Goal: Task Accomplishment & Management: Complete application form

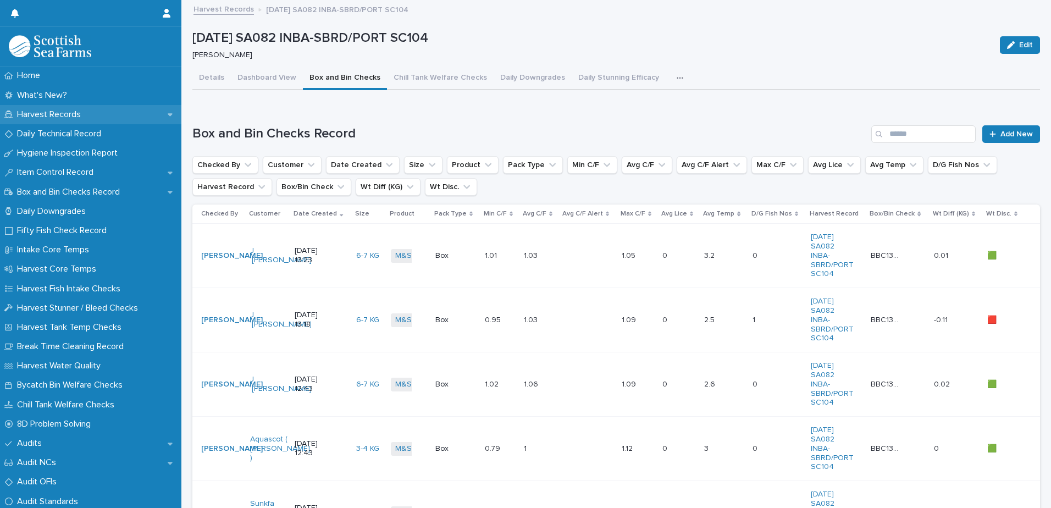
drag, startPoint x: 0, startPoint y: 0, endPoint x: 63, endPoint y: 114, distance: 130.4
click at [63, 114] on p "Harvest Records" at bounding box center [51, 114] width 77 height 10
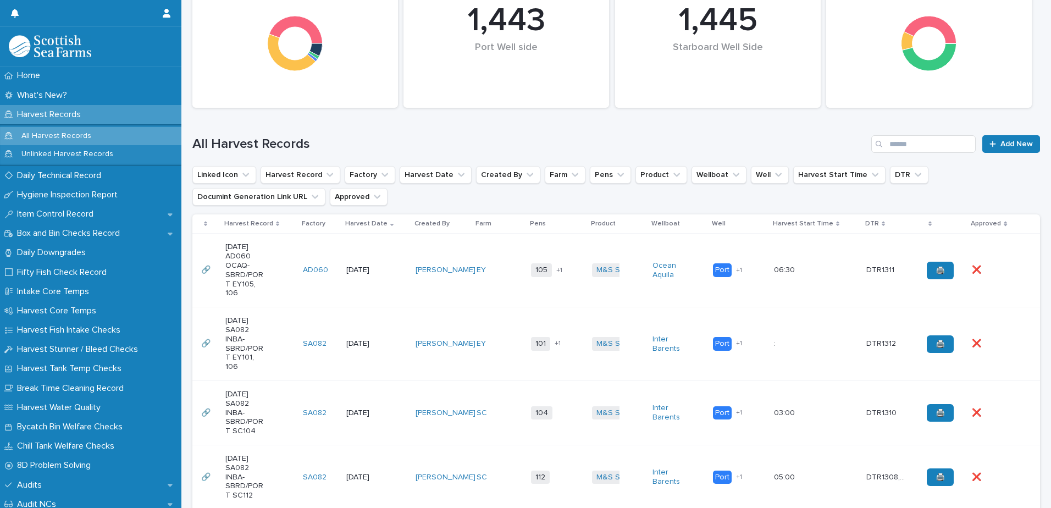
scroll to position [165, 0]
click at [492, 294] on td "EY" at bounding box center [499, 270] width 55 height 74
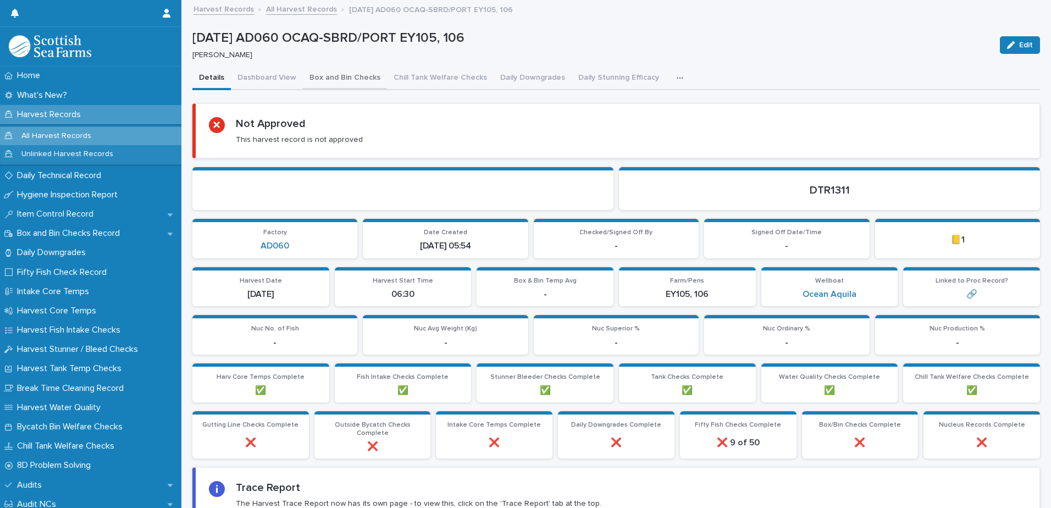
click at [330, 80] on button "Box and Bin Checks" at bounding box center [345, 78] width 84 height 23
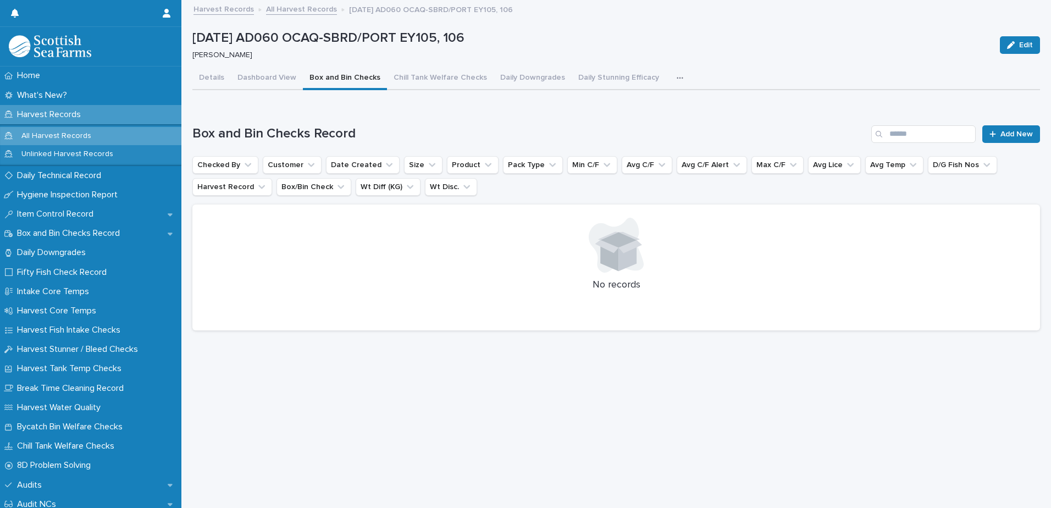
click at [214, 11] on link "Harvest Records" at bounding box center [224, 8] width 60 height 13
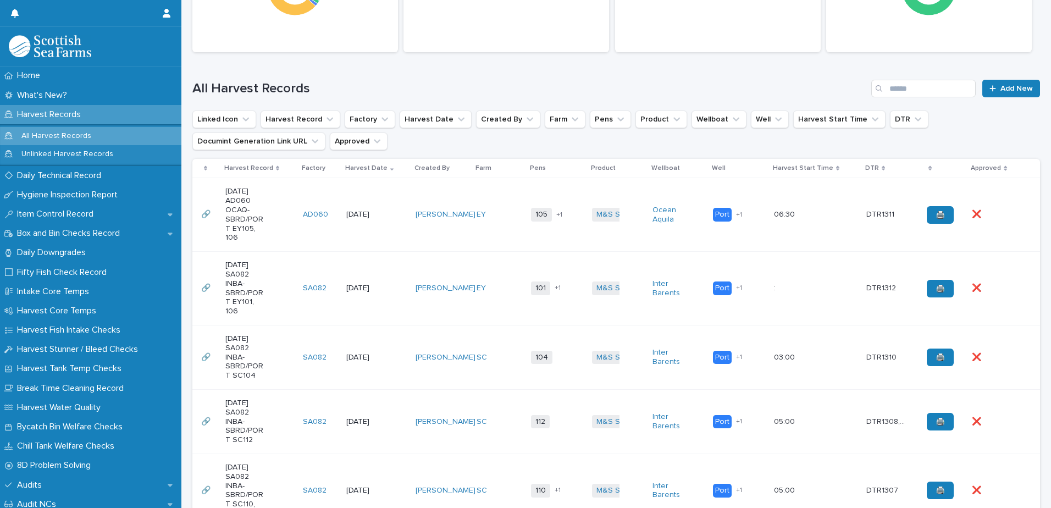
click at [531, 315] on td "101 106 + 1" at bounding box center [557, 289] width 60 height 74
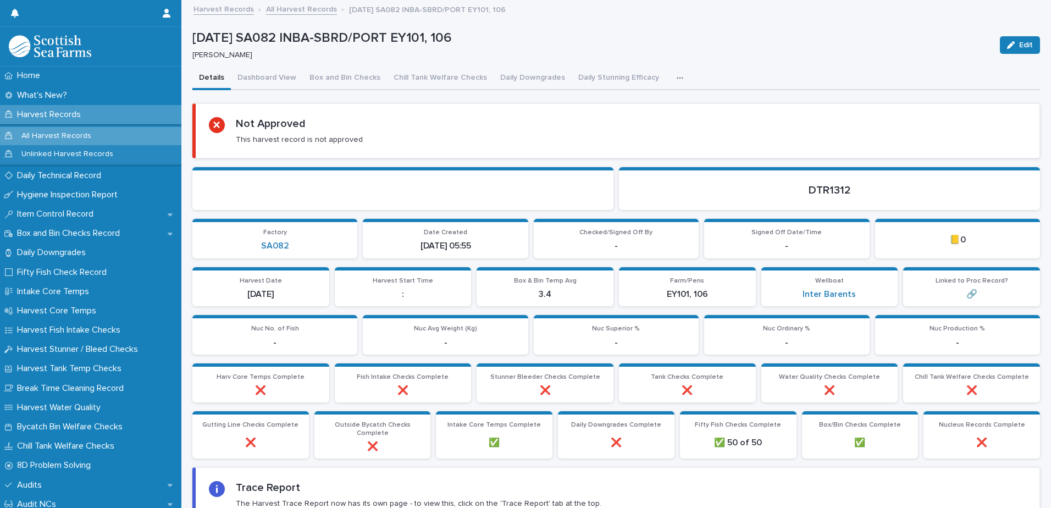
click at [677, 75] on icon "button" at bounding box center [680, 78] width 7 height 8
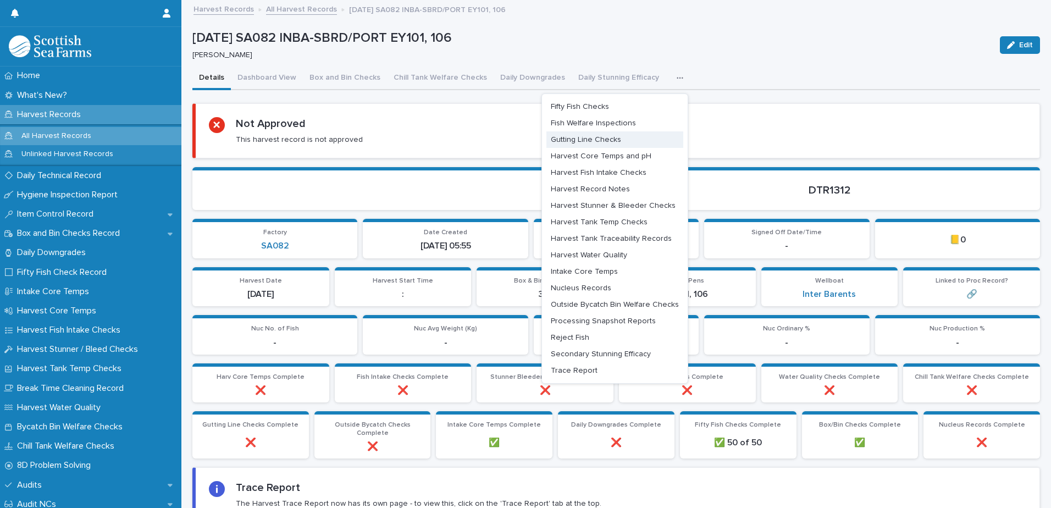
click at [575, 141] on span "Gutting Line Checks" at bounding box center [586, 140] width 70 height 8
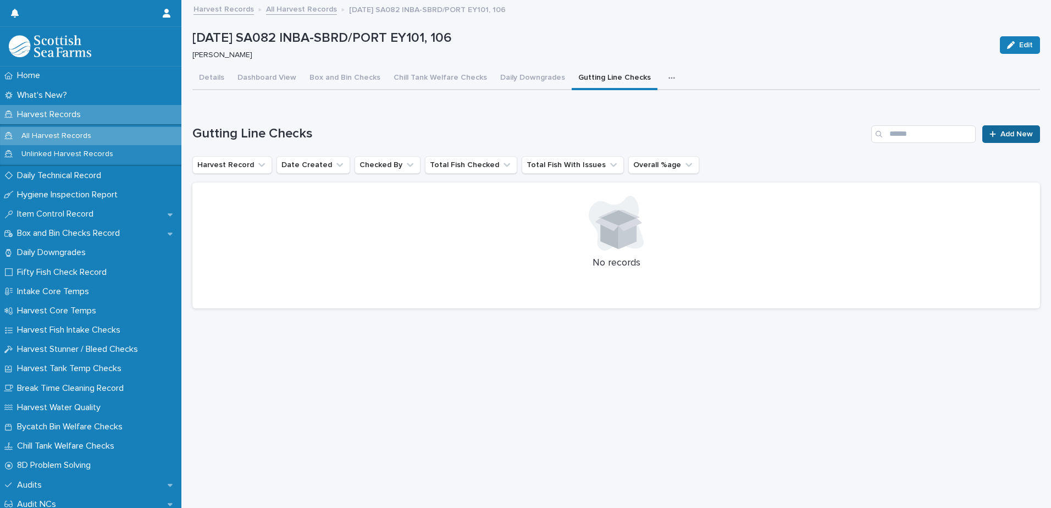
click at [998, 139] on link "Add New" at bounding box center [1011, 134] width 58 height 18
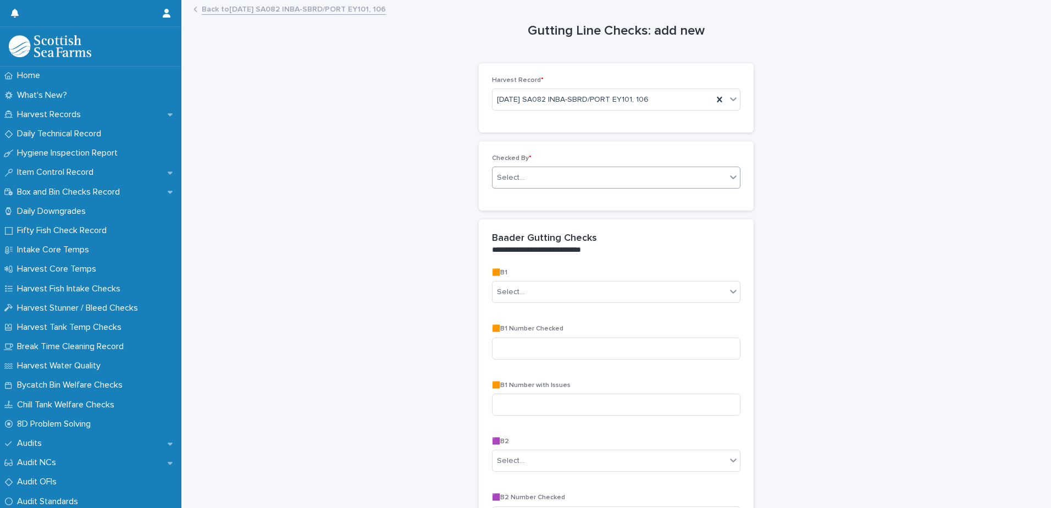
click at [512, 183] on div "Select..." at bounding box center [510, 178] width 27 height 12
type input "*****"
click at [521, 196] on div "[PERSON_NAME]" at bounding box center [612, 198] width 247 height 19
click at [502, 292] on div "Select..." at bounding box center [510, 292] width 27 height 12
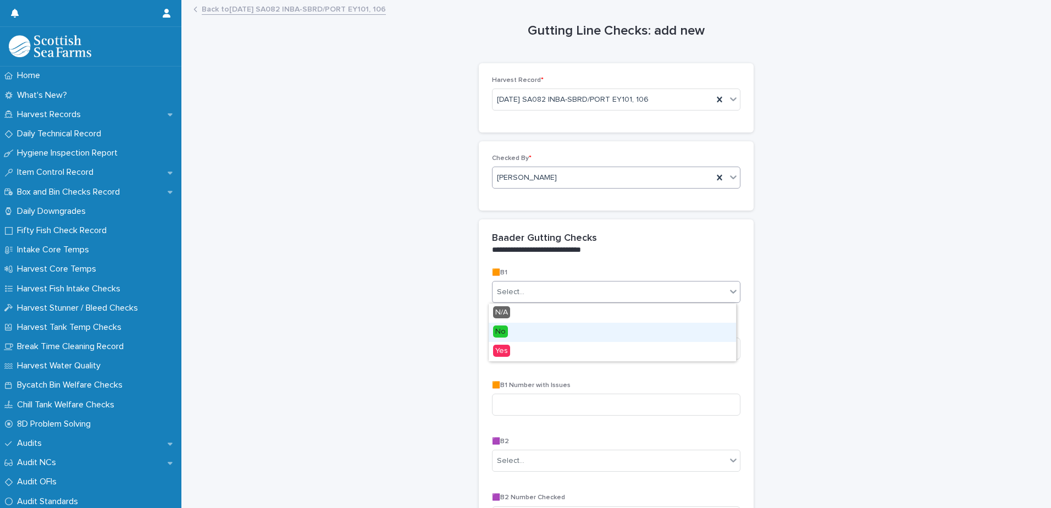
click at [506, 331] on span "No" at bounding box center [500, 331] width 15 height 12
click at [513, 295] on input "text" at bounding box center [513, 292] width 1 height 9
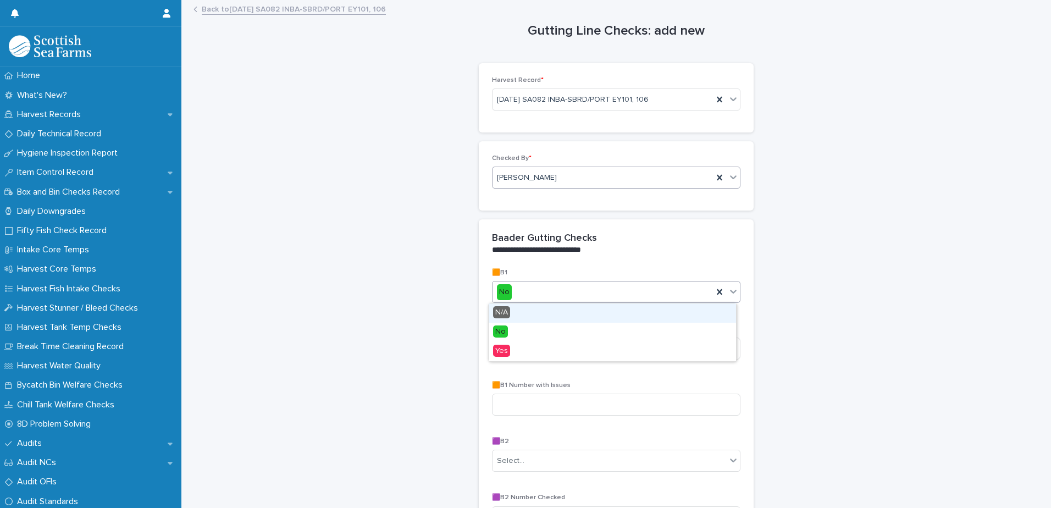
click at [508, 314] on span "N/A" at bounding box center [501, 312] width 17 height 12
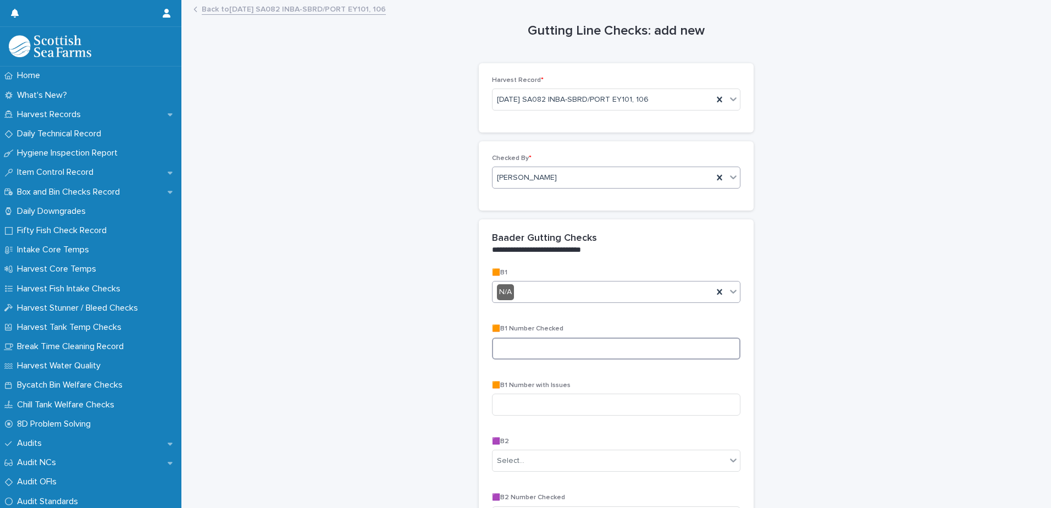
click at [530, 350] on input at bounding box center [616, 349] width 248 height 22
click at [524, 462] on div "Select..." at bounding box center [610, 461] width 234 height 18
click at [505, 421] on span "No" at bounding box center [500, 419] width 15 height 12
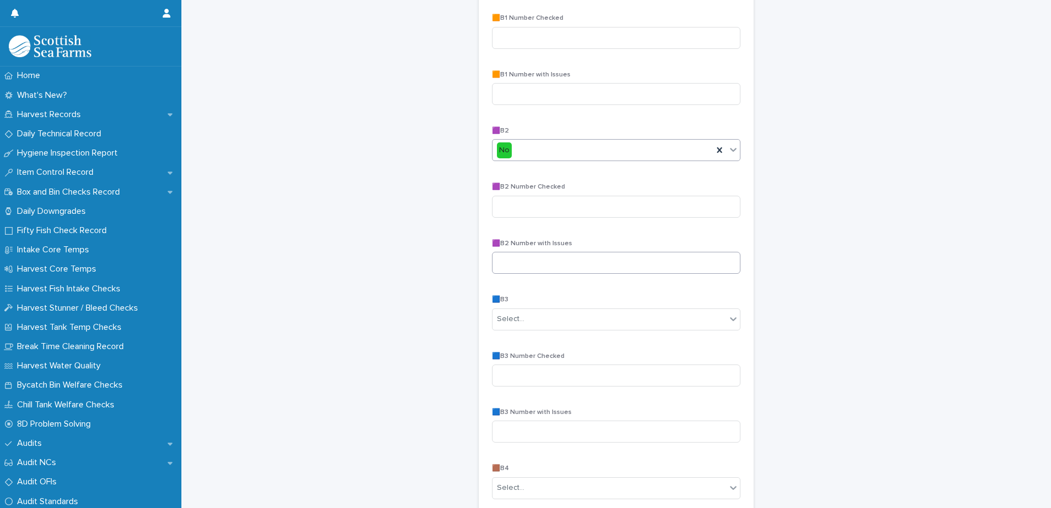
scroll to position [330, 0]
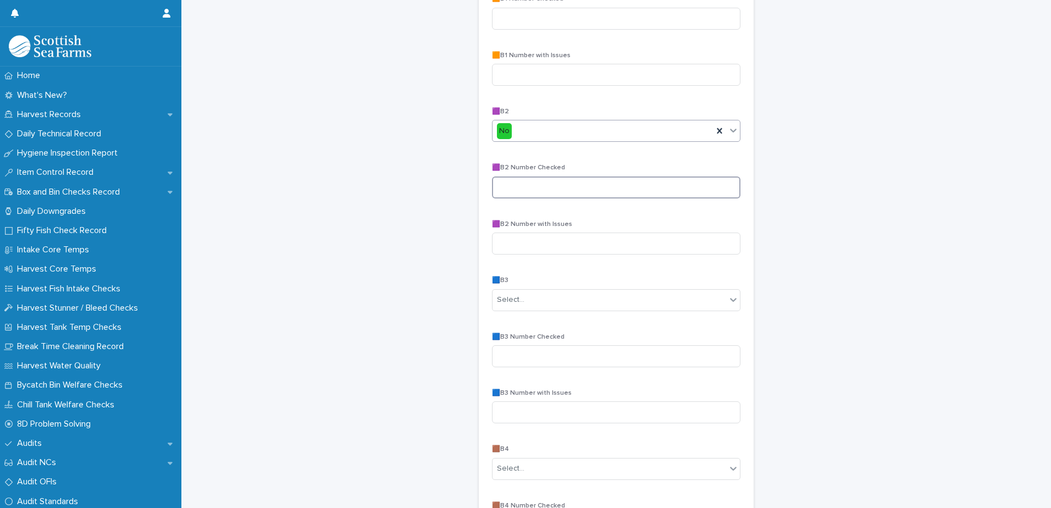
click at [522, 186] on input at bounding box center [616, 187] width 248 height 22
type input "**"
type input "*"
click at [505, 301] on div "Select..." at bounding box center [510, 300] width 27 height 12
click at [500, 340] on span "No" at bounding box center [500, 340] width 15 height 12
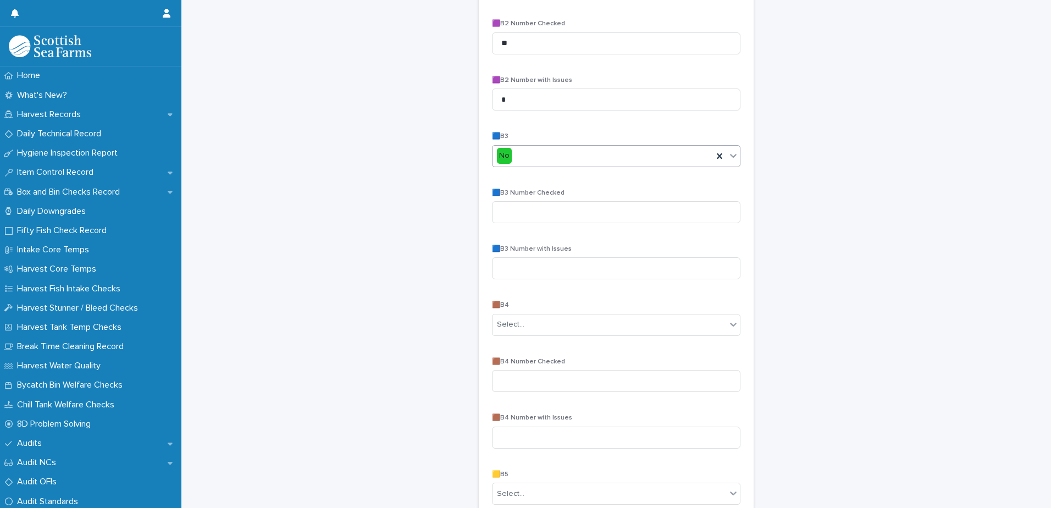
scroll to position [495, 0]
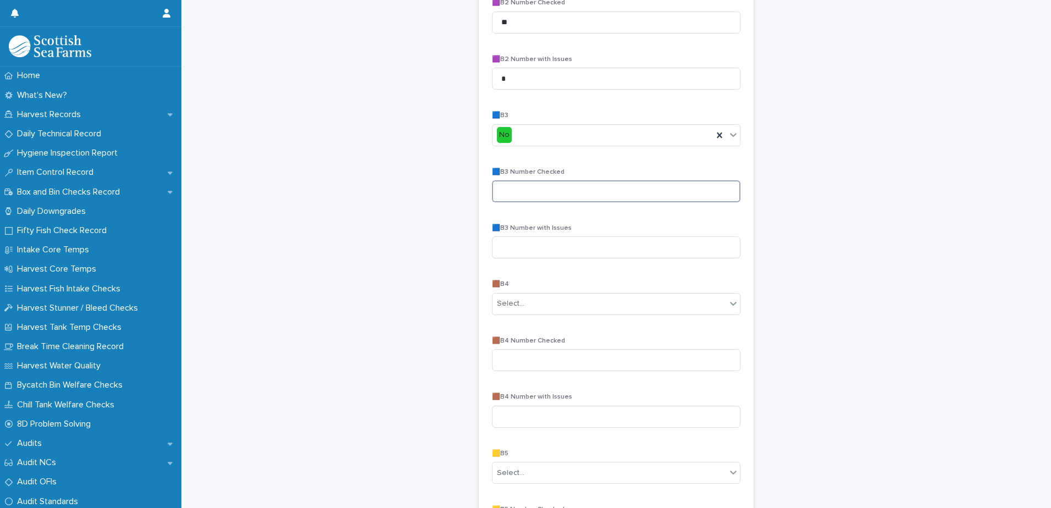
click at [496, 193] on input at bounding box center [616, 191] width 248 height 22
type input "**"
click at [526, 302] on div "Select..." at bounding box center [610, 304] width 234 height 18
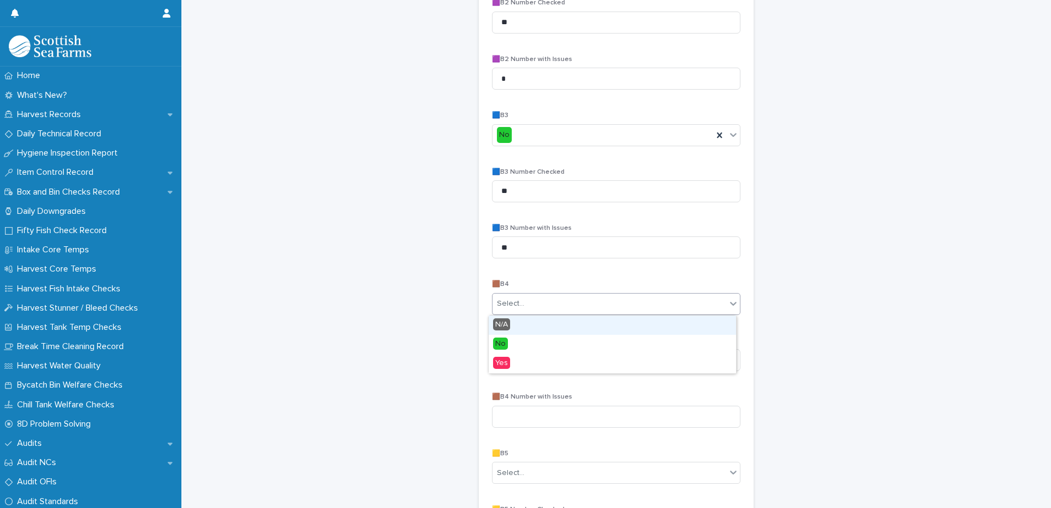
click at [504, 322] on span "N/A" at bounding box center [501, 324] width 17 height 12
click at [515, 302] on div "N/A" at bounding box center [603, 304] width 220 height 18
click at [509, 344] on div "No" at bounding box center [612, 344] width 247 height 19
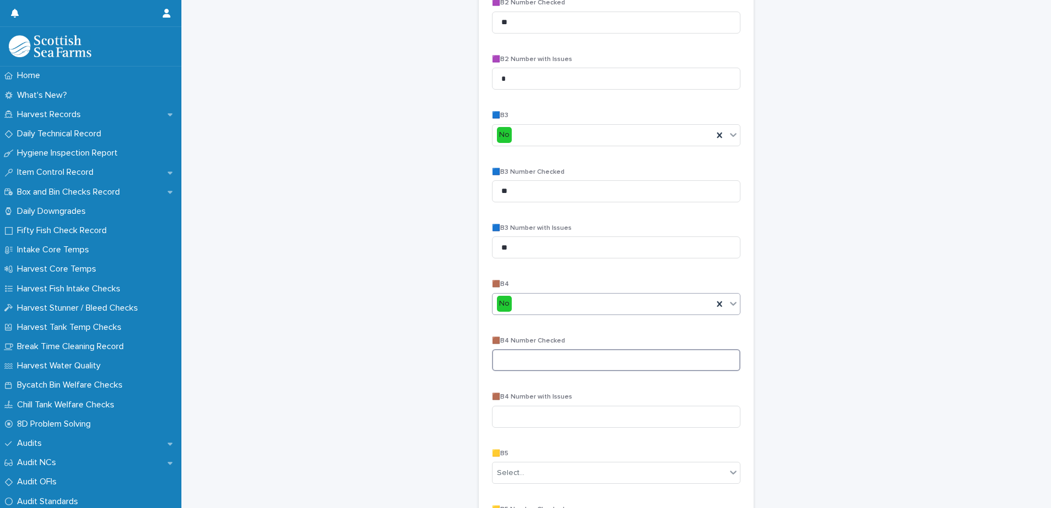
click at [507, 357] on input at bounding box center [616, 360] width 248 height 22
type input "**"
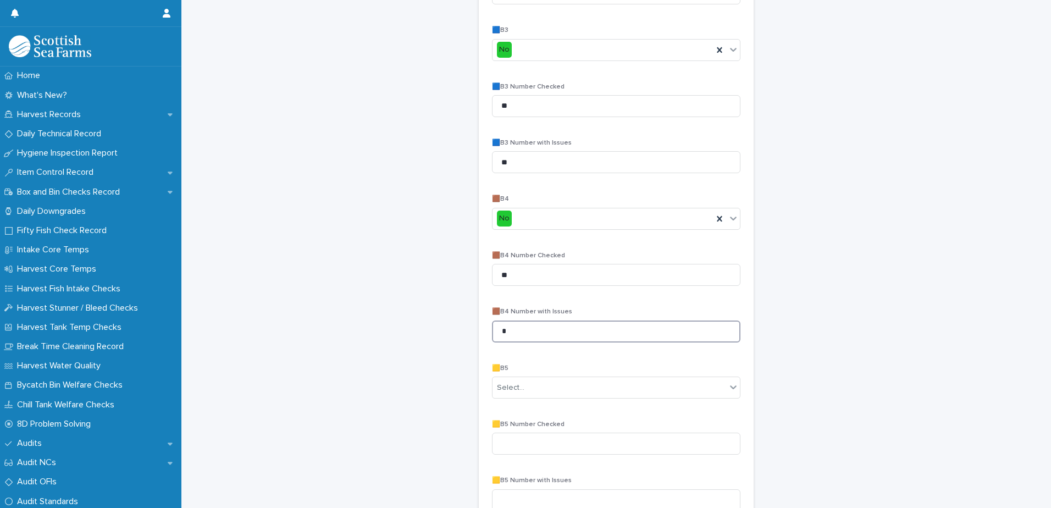
scroll to position [770, 0]
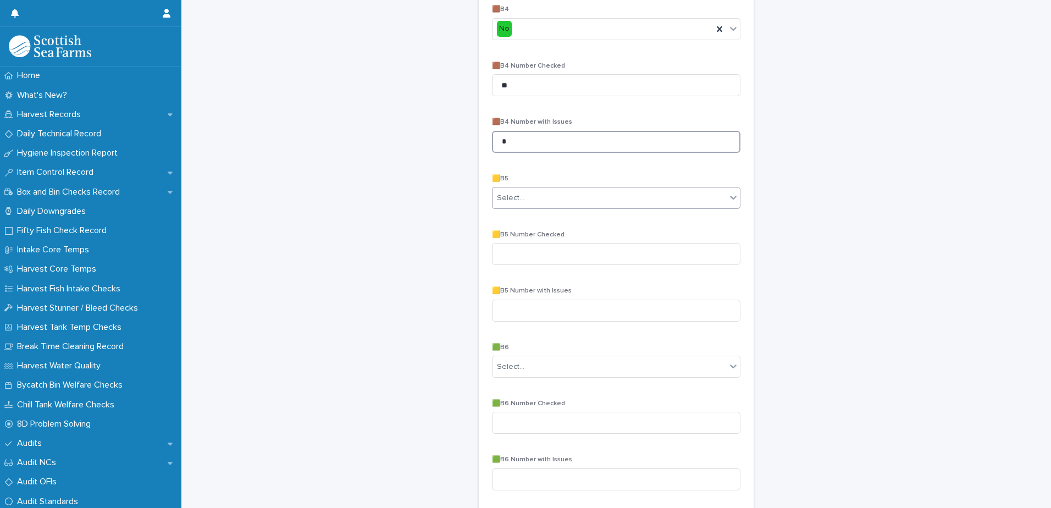
type input "*"
click at [507, 200] on div "Select..." at bounding box center [510, 198] width 27 height 12
drag, startPoint x: 511, startPoint y: 217, endPoint x: 508, endPoint y: 224, distance: 8.2
click at [511, 217] on div "N/A" at bounding box center [612, 218] width 247 height 19
drag, startPoint x: 503, startPoint y: 367, endPoint x: 506, endPoint y: 376, distance: 9.2
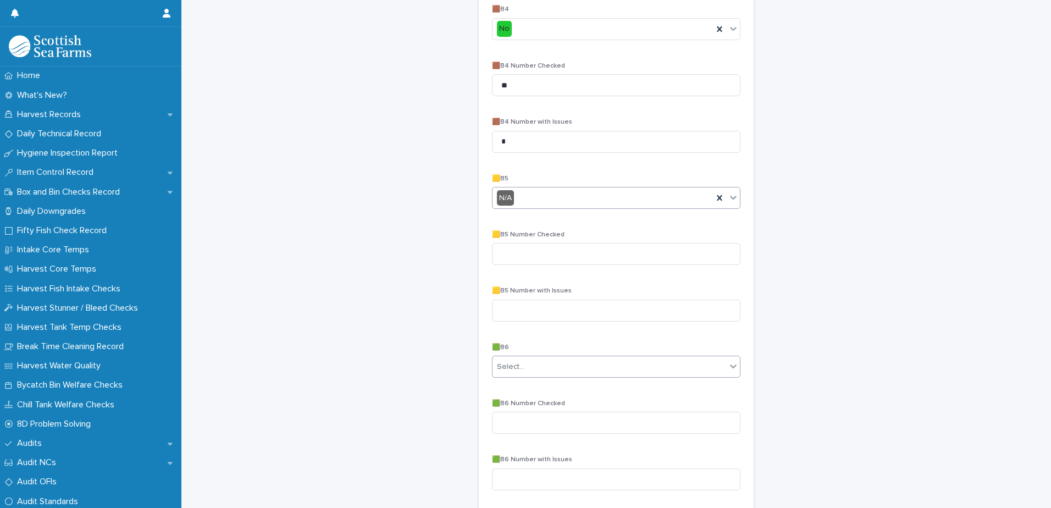
click at [504, 367] on div "Select..." at bounding box center [510, 367] width 27 height 12
click at [500, 426] on span "Yes" at bounding box center [501, 425] width 17 height 12
click at [502, 420] on input at bounding box center [616, 423] width 248 height 22
type input "**"
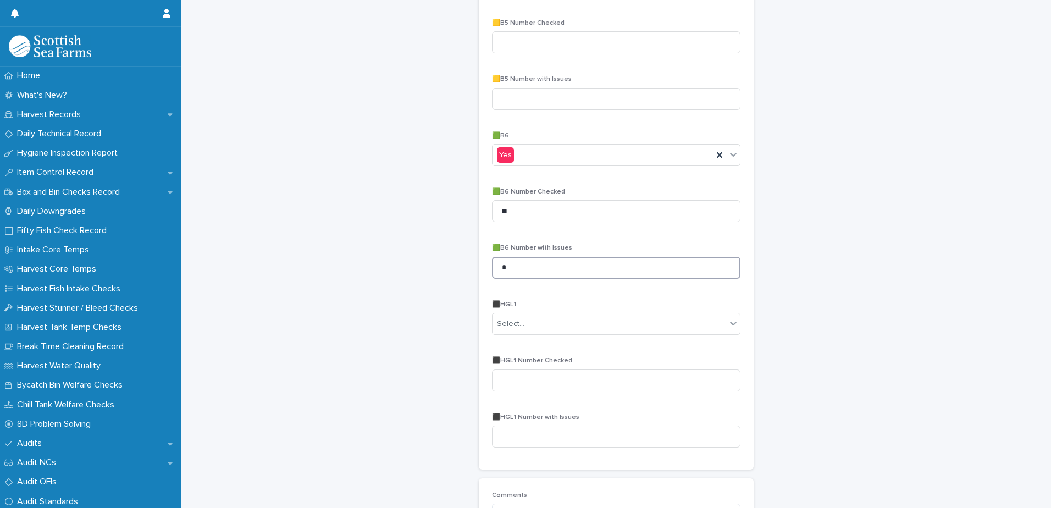
scroll to position [1045, 0]
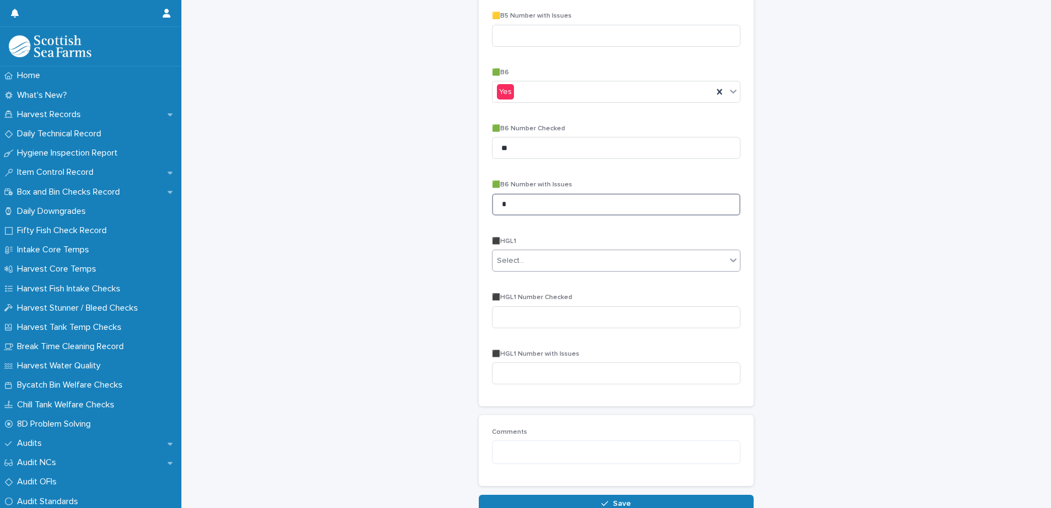
type input "*"
click at [505, 263] on div "Select..." at bounding box center [510, 261] width 27 height 12
click at [506, 302] on span "No" at bounding box center [500, 300] width 15 height 12
click at [502, 315] on input at bounding box center [616, 317] width 248 height 22
type input "**"
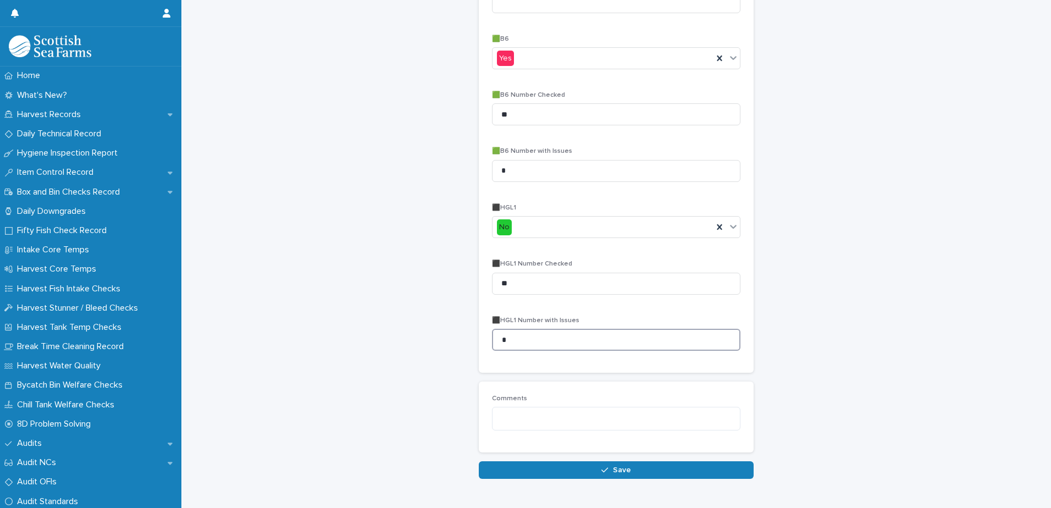
scroll to position [1112, 0]
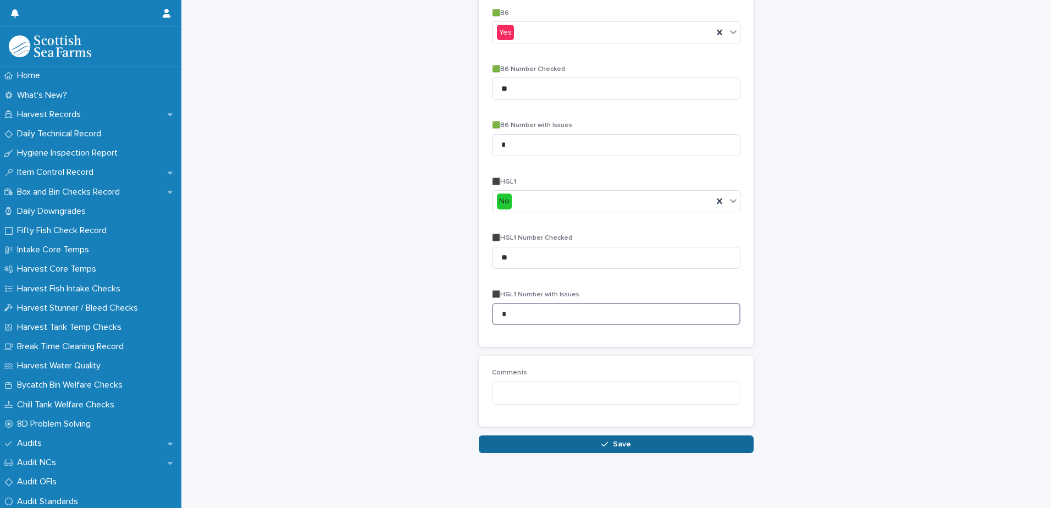
type input "*"
click at [509, 438] on button "Save" at bounding box center [616, 444] width 275 height 18
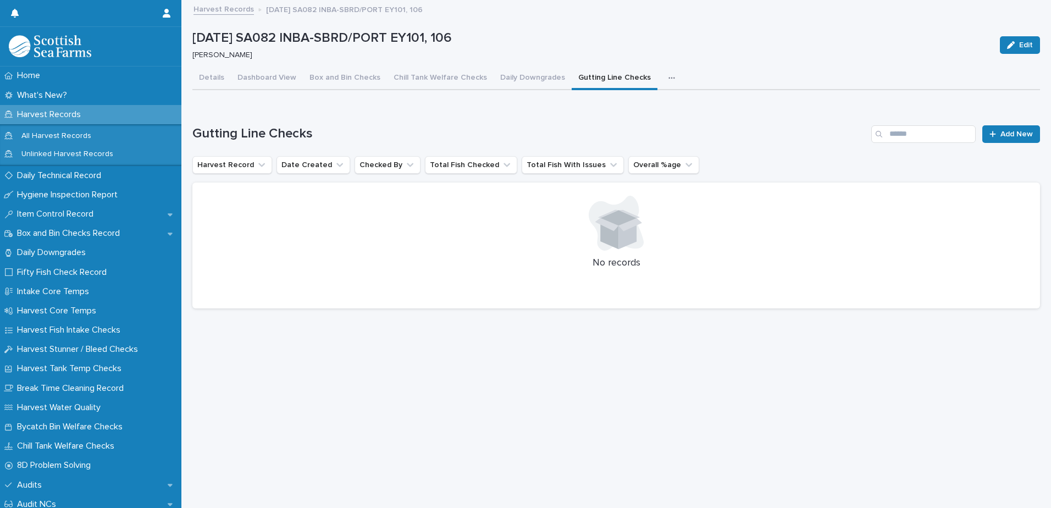
scroll to position [8, 0]
